Goal: Find specific page/section

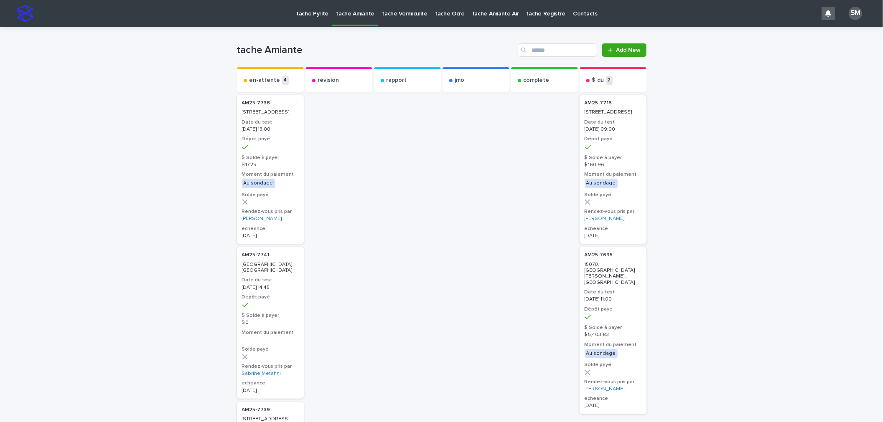
click at [316, 15] on p "tache Pyrite" at bounding box center [312, 9] width 32 height 18
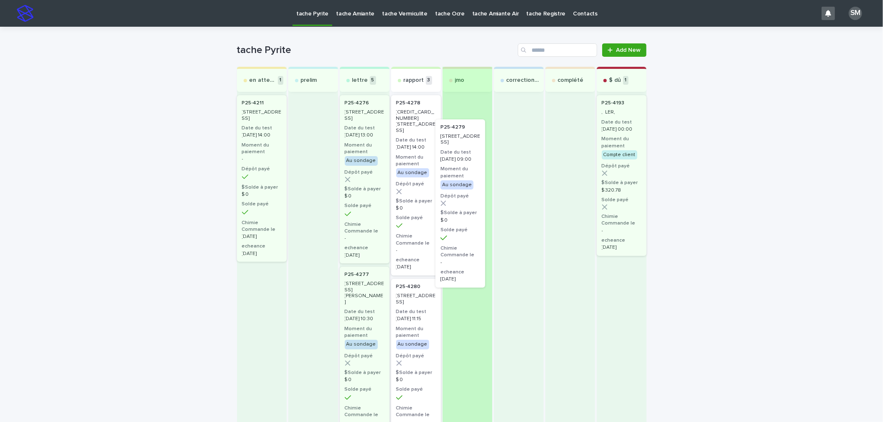
drag, startPoint x: 414, startPoint y: 328, endPoint x: 464, endPoint y: 159, distance: 176.4
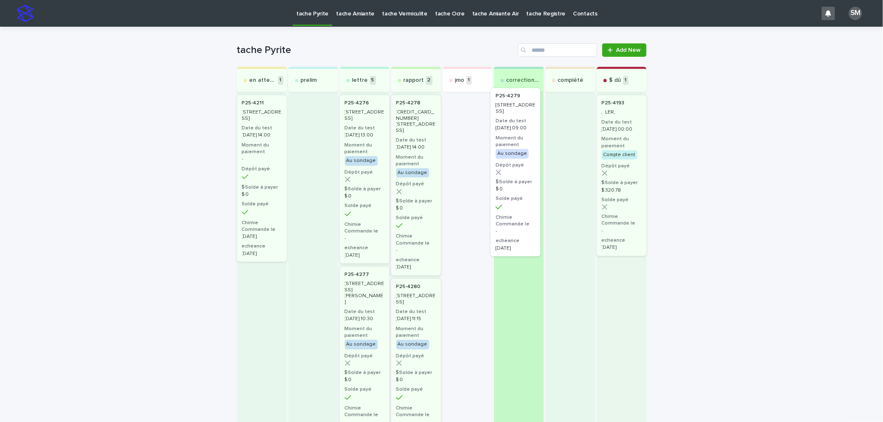
drag, startPoint x: 462, startPoint y: 120, endPoint x: 519, endPoint y: 114, distance: 56.7
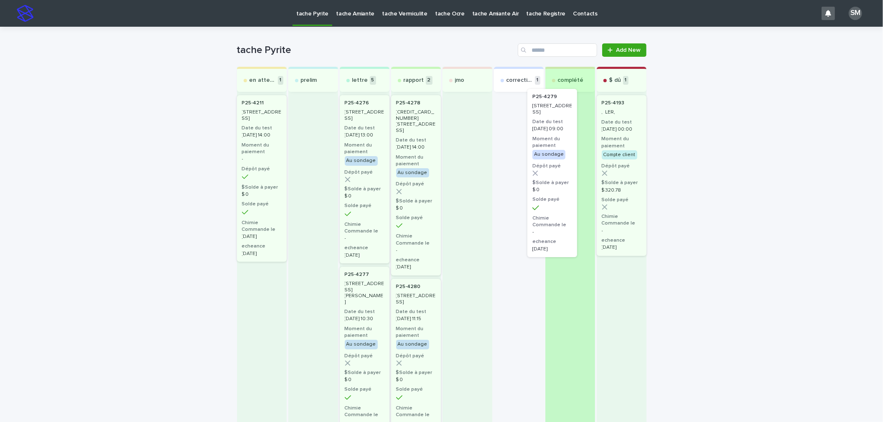
drag, startPoint x: 520, startPoint y: 136, endPoint x: 553, endPoint y: 128, distance: 34.0
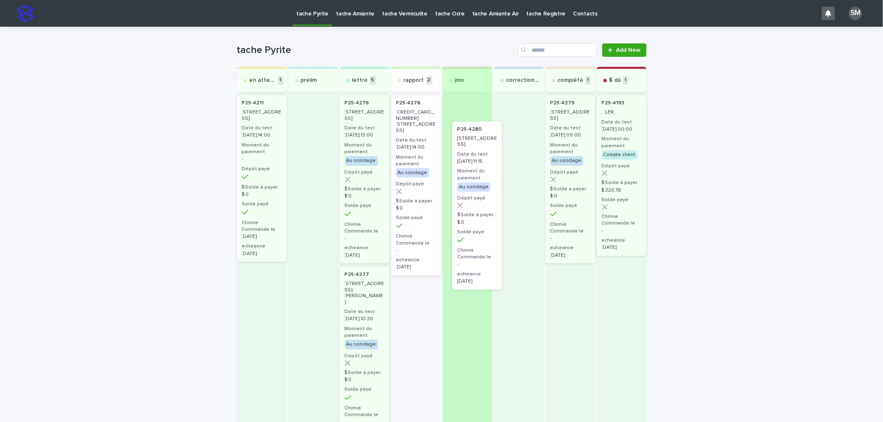
drag, startPoint x: 405, startPoint y: 313, endPoint x: 464, endPoint y: 141, distance: 182.2
